Goal: Information Seeking & Learning: Learn about a topic

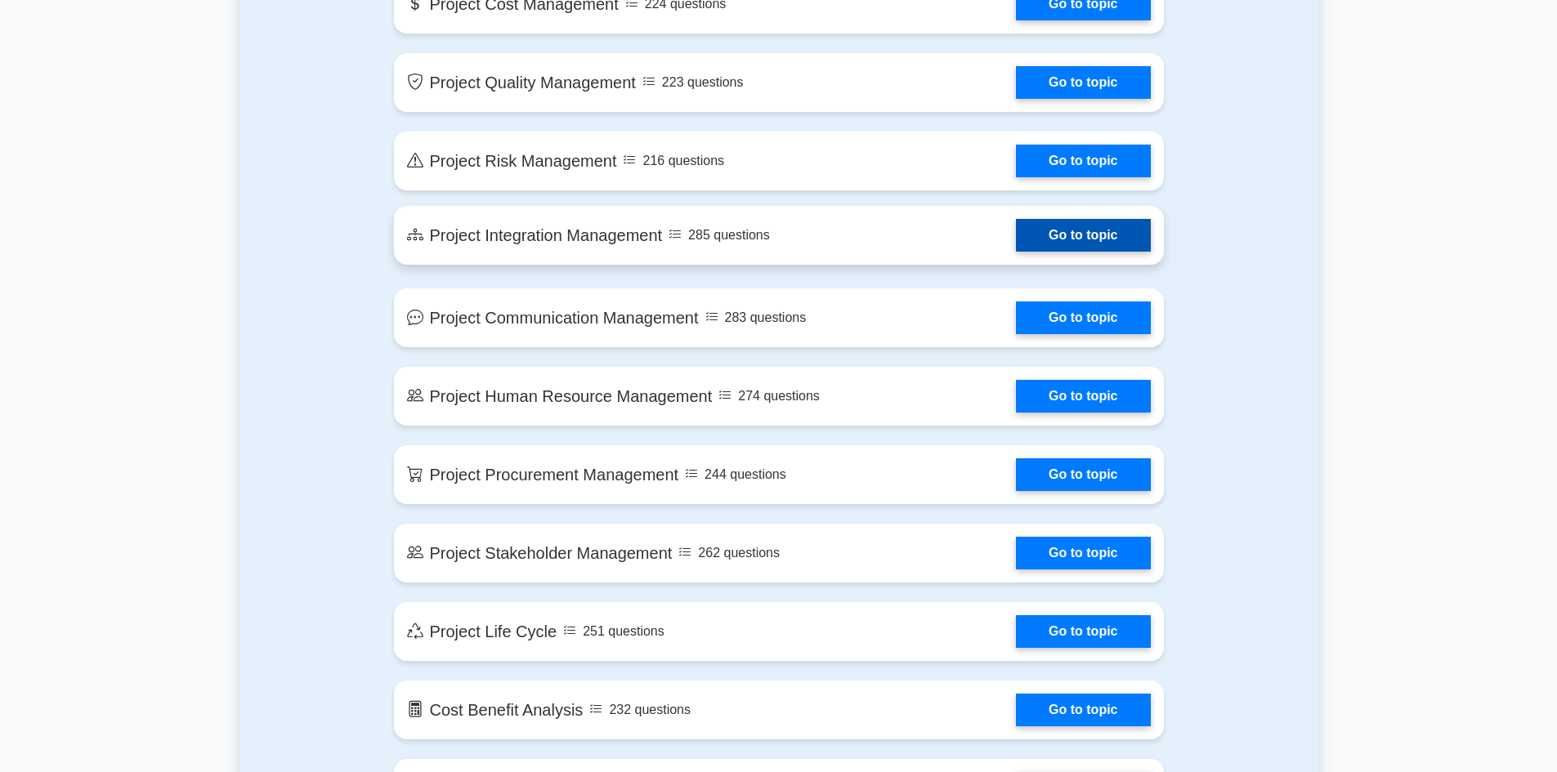
scroll to position [1144, 0]
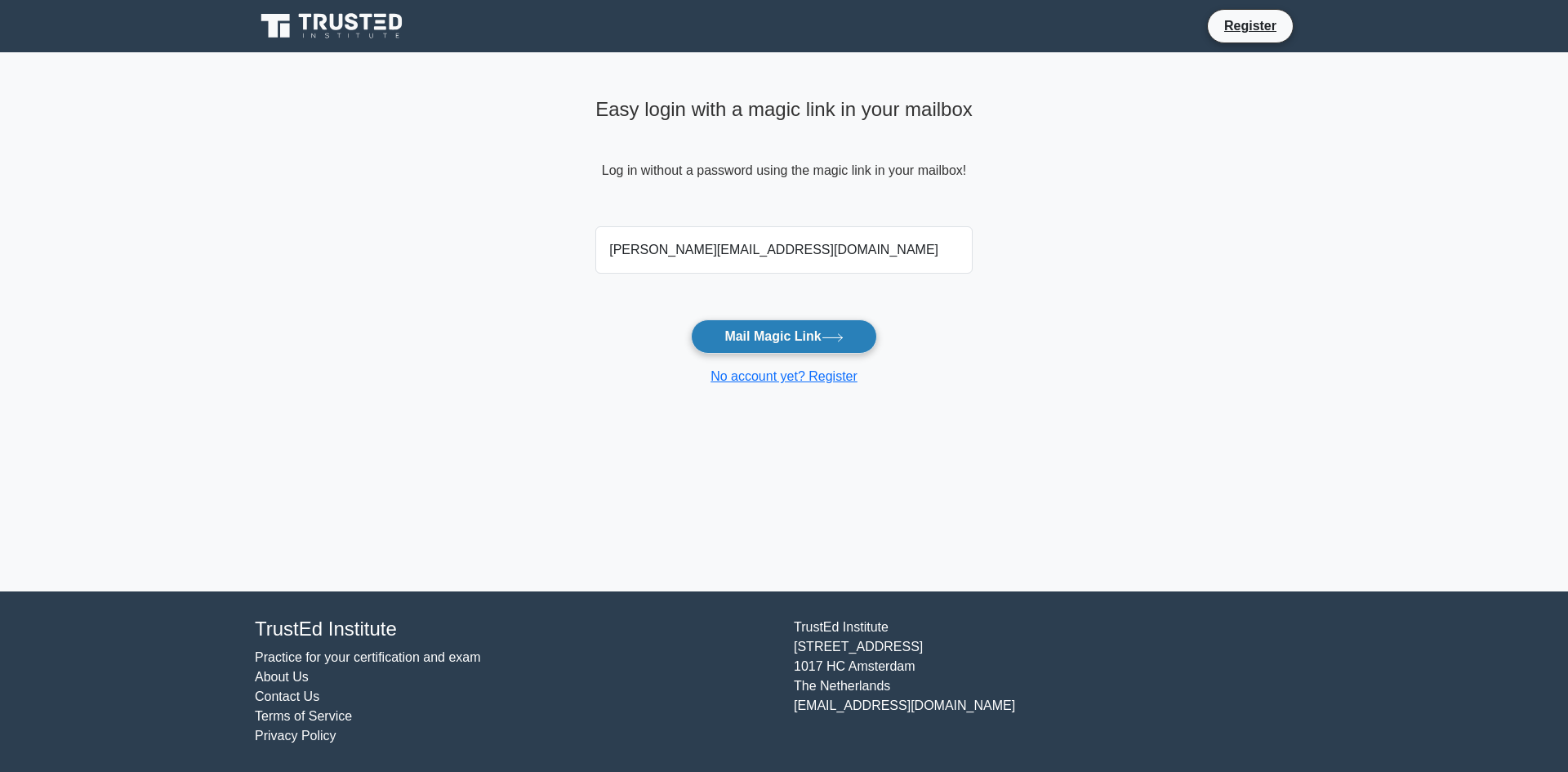
click at [775, 336] on button "Mail Magic Link" at bounding box center [783, 336] width 185 height 34
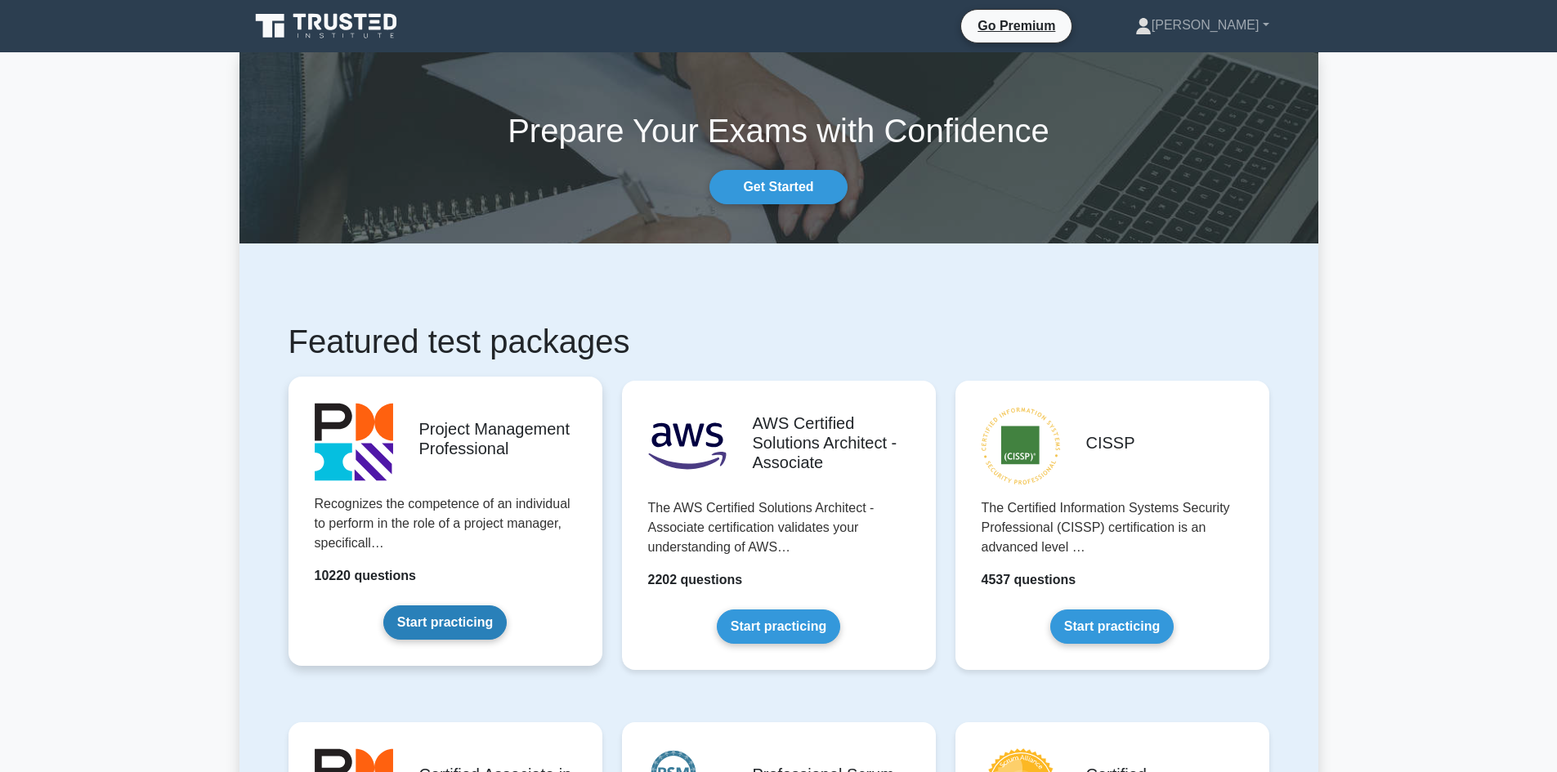
click at [436, 623] on link "Start practicing" at bounding box center [444, 622] width 123 height 34
